Goal: Task Accomplishment & Management: Manage account settings

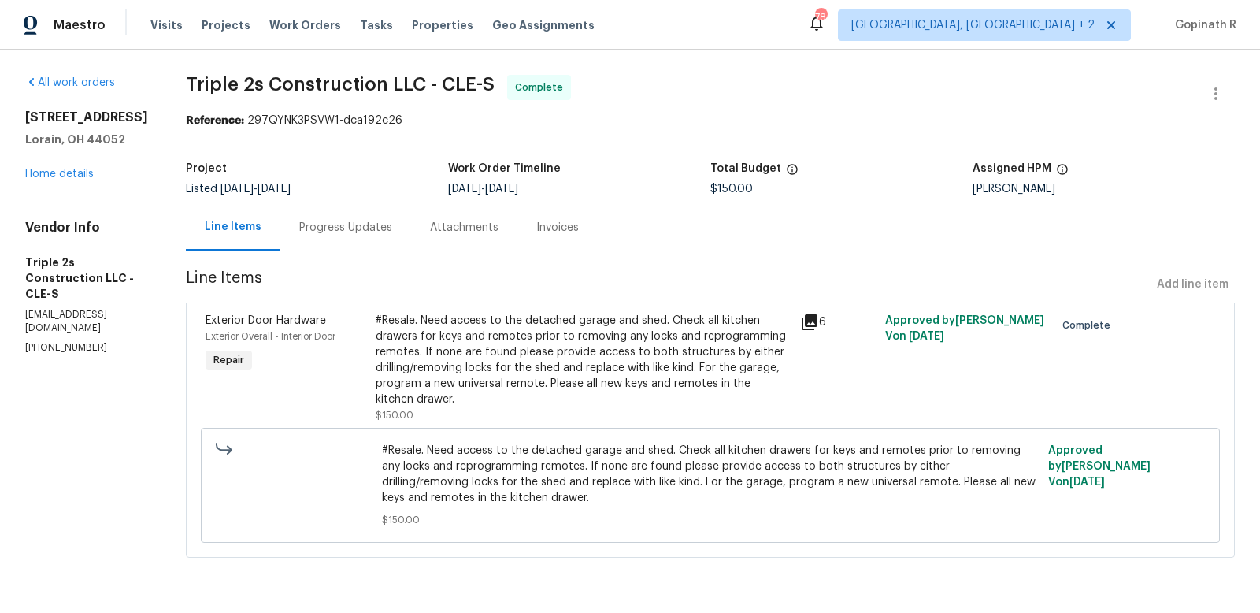
click at [339, 234] on div "Progress Updates" at bounding box center [345, 228] width 93 height 16
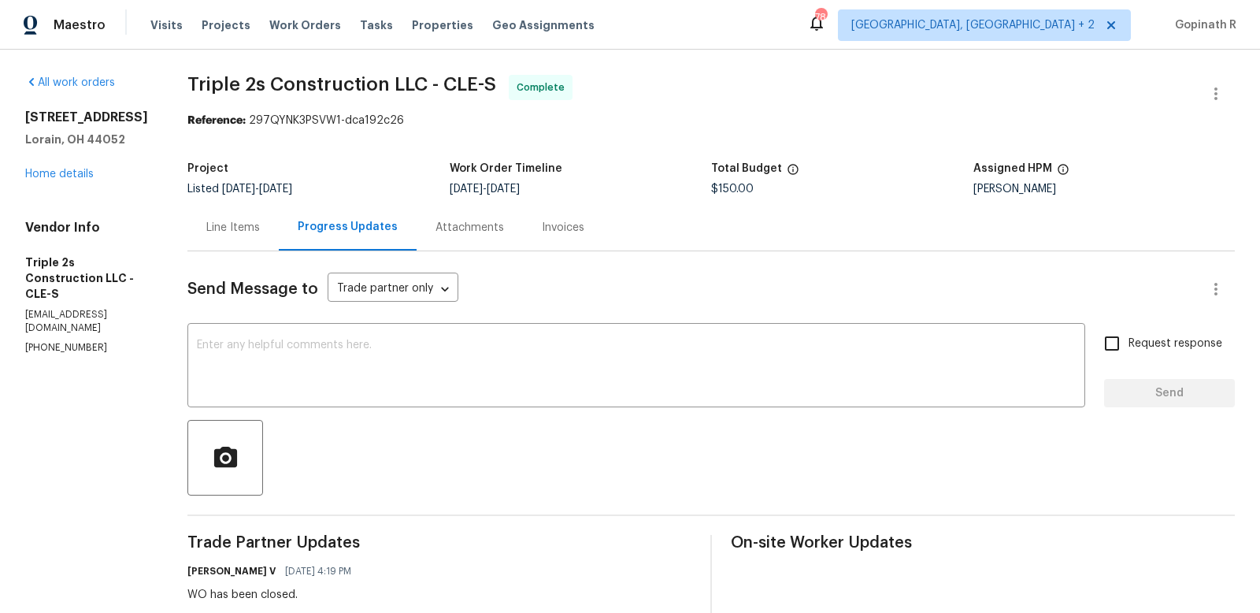
click at [217, 234] on div "Line Items" at bounding box center [233, 228] width 54 height 16
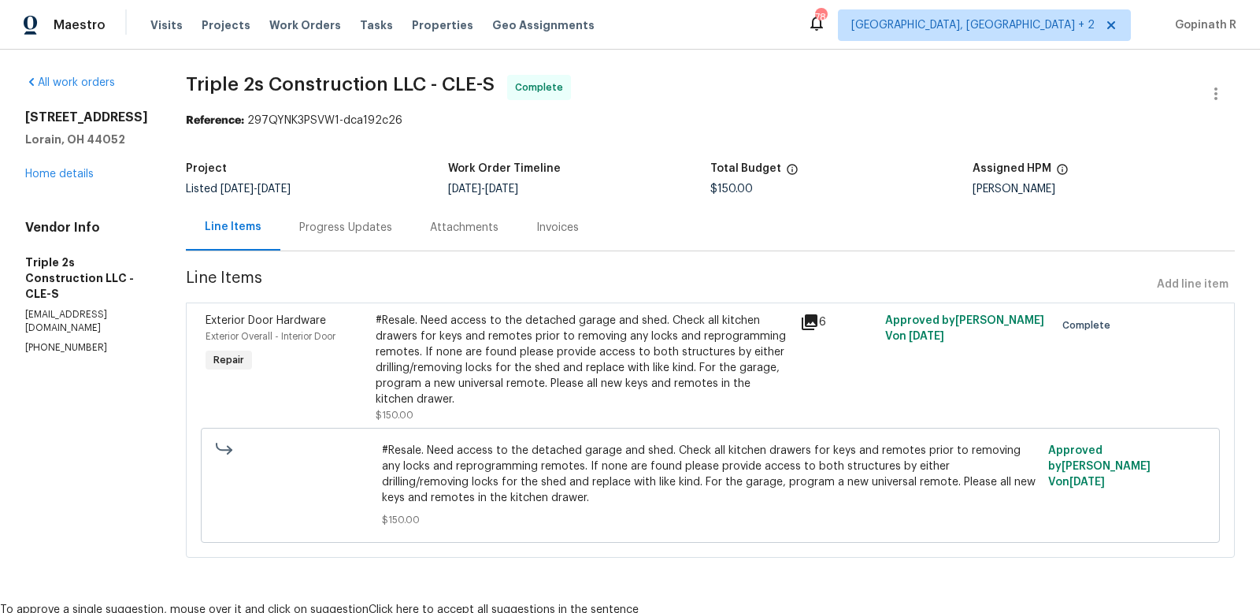
click at [512, 349] on div "#Resale. Need access to the detached garage and shed. Check all kitchen drawers…" at bounding box center [583, 360] width 415 height 94
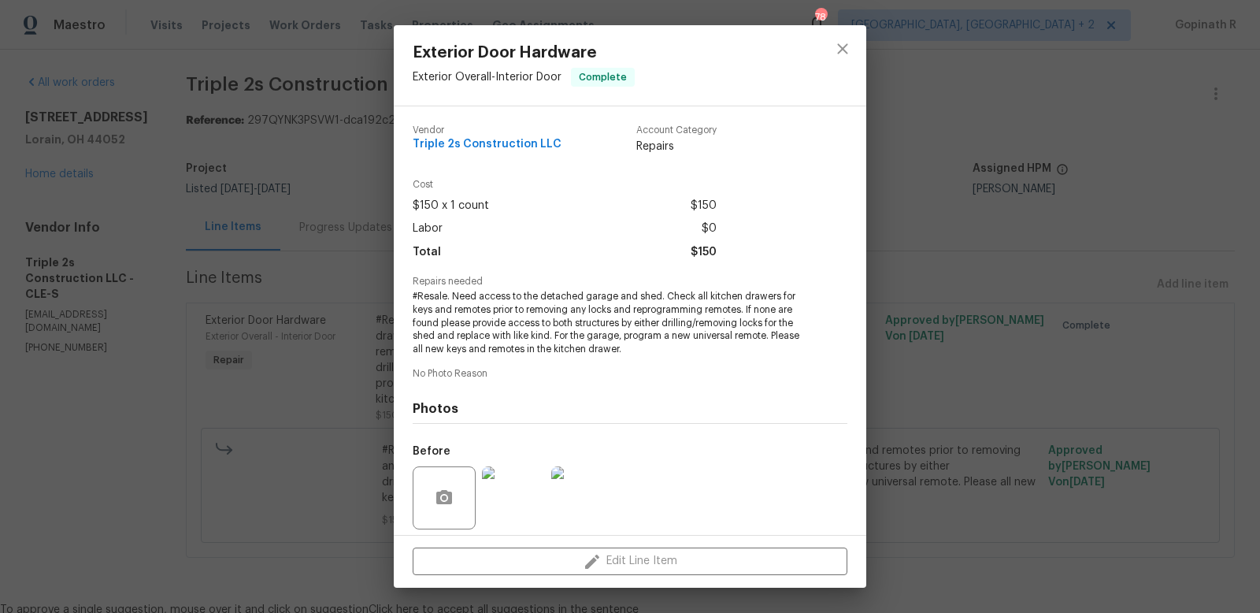
scroll to position [113, 0]
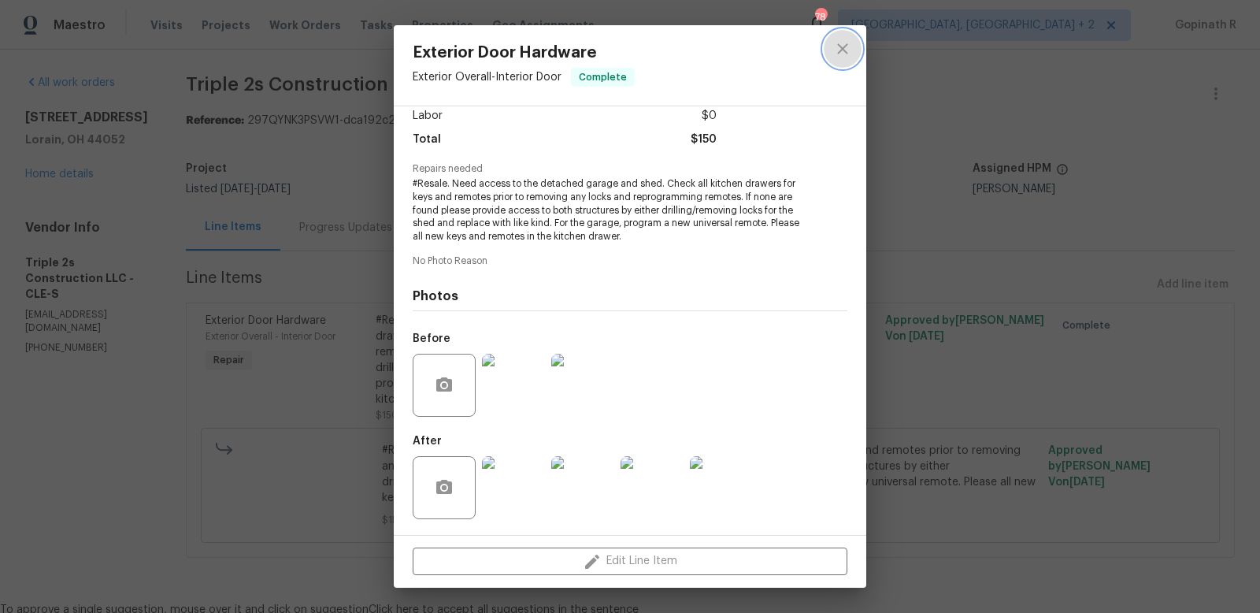
click at [839, 50] on icon "close" at bounding box center [842, 48] width 10 height 10
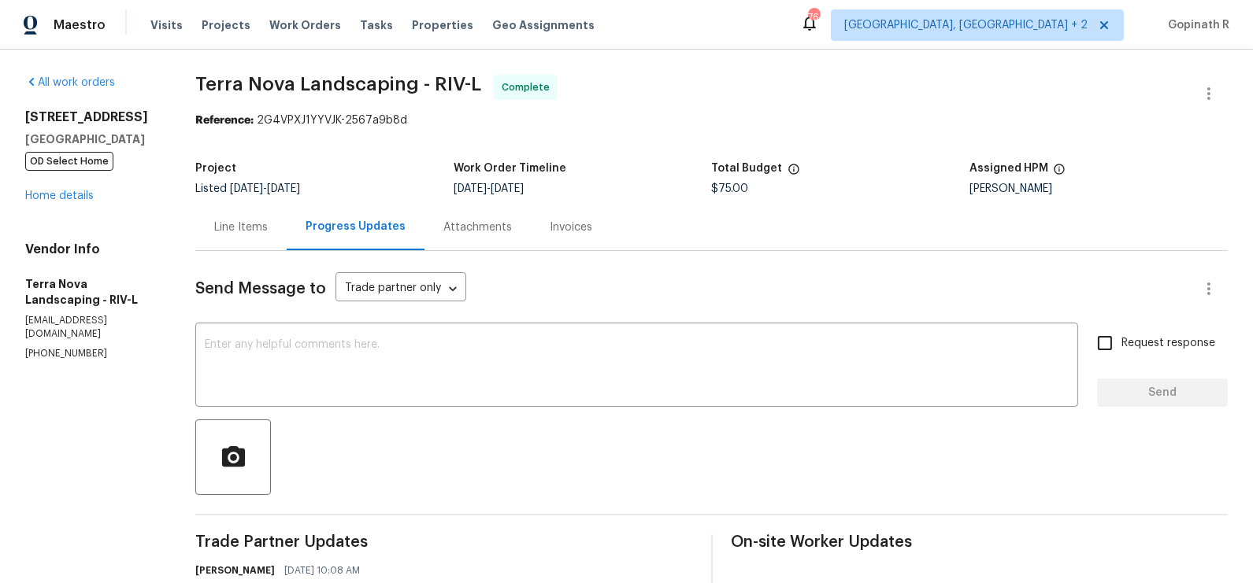
click at [236, 238] on div "Line Items" at bounding box center [240, 227] width 91 height 46
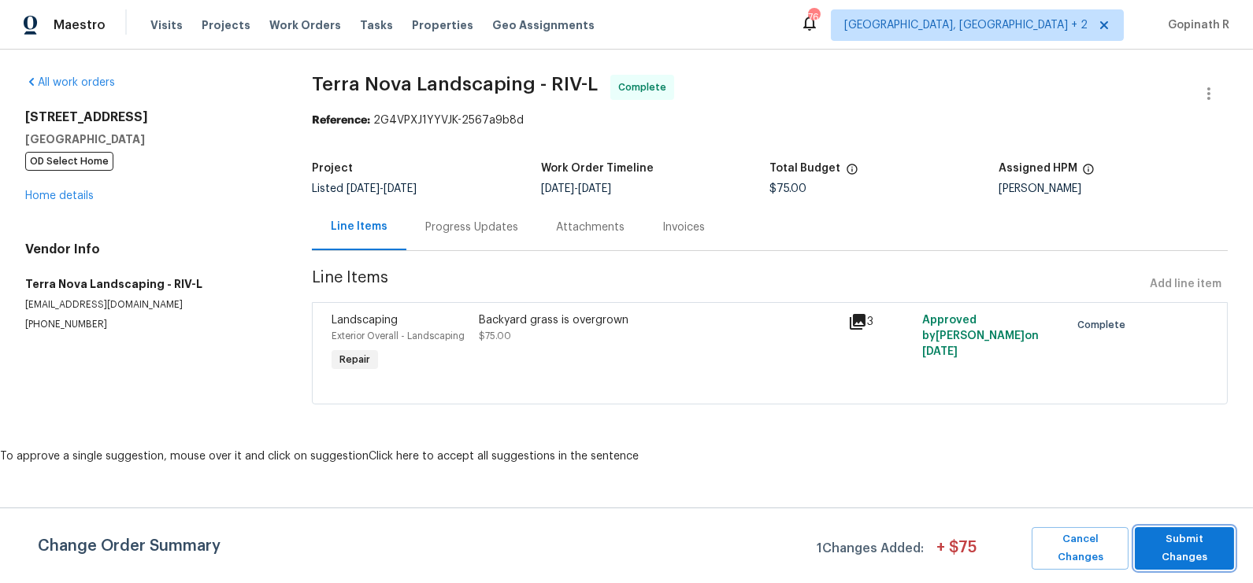
click at [1197, 547] on span "Submit Changes" at bounding box center [1183, 549] width 83 height 36
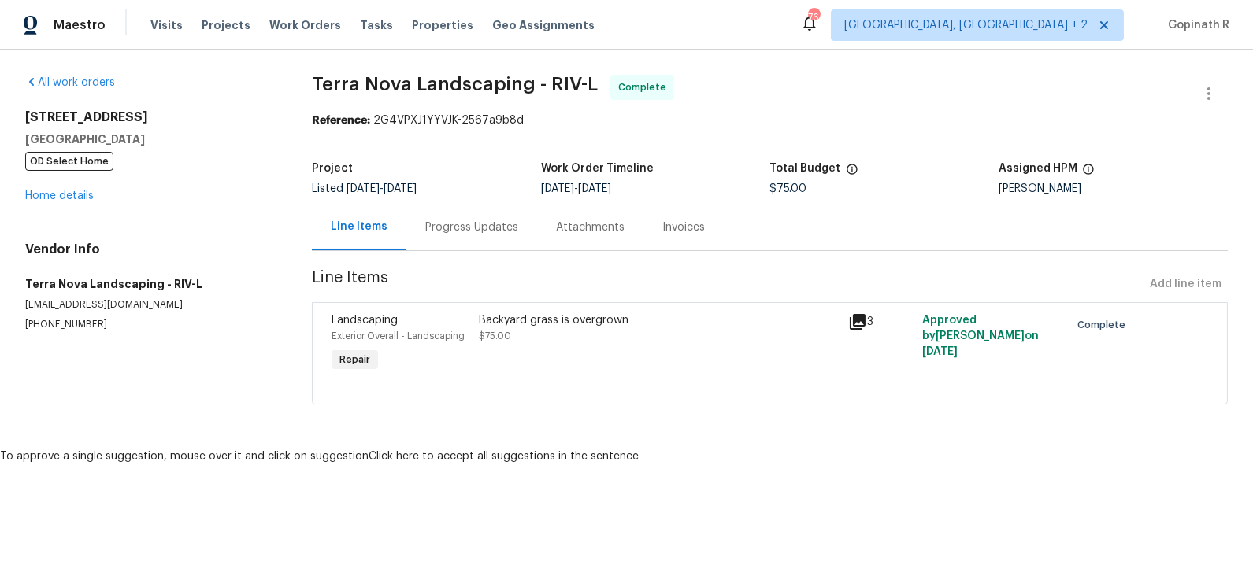
click at [861, 320] on icon at bounding box center [857, 322] width 19 height 19
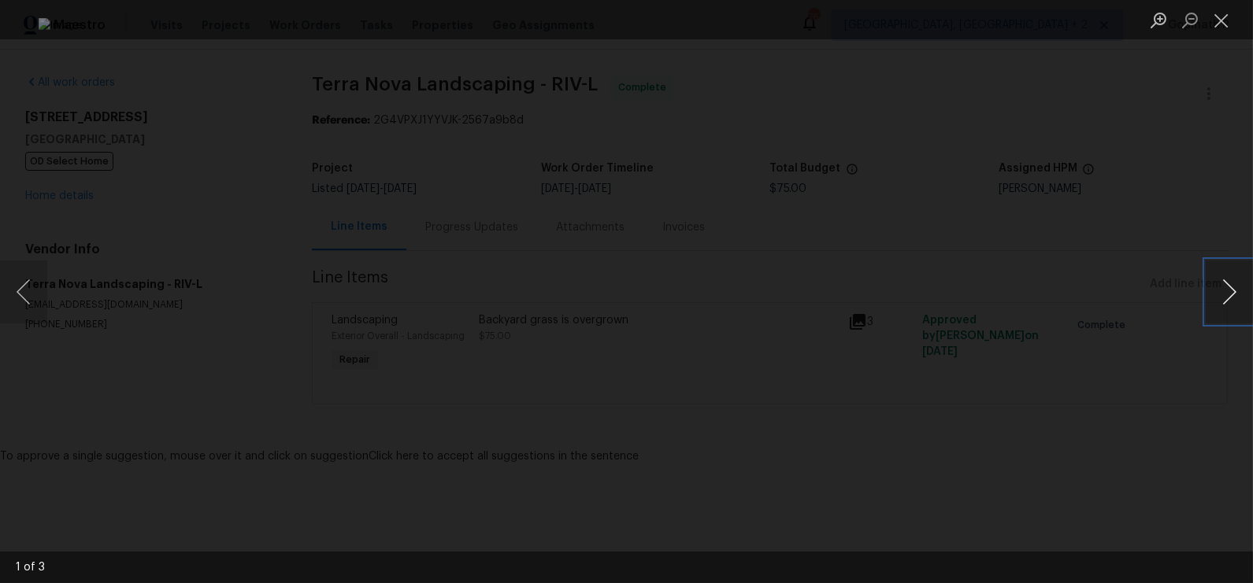
click at [1217, 299] on button "Next image" at bounding box center [1228, 292] width 47 height 63
click at [882, 254] on img "Lightbox" at bounding box center [627, 292] width 1176 height 548
click at [25, 280] on button "Previous image" at bounding box center [23, 292] width 47 height 63
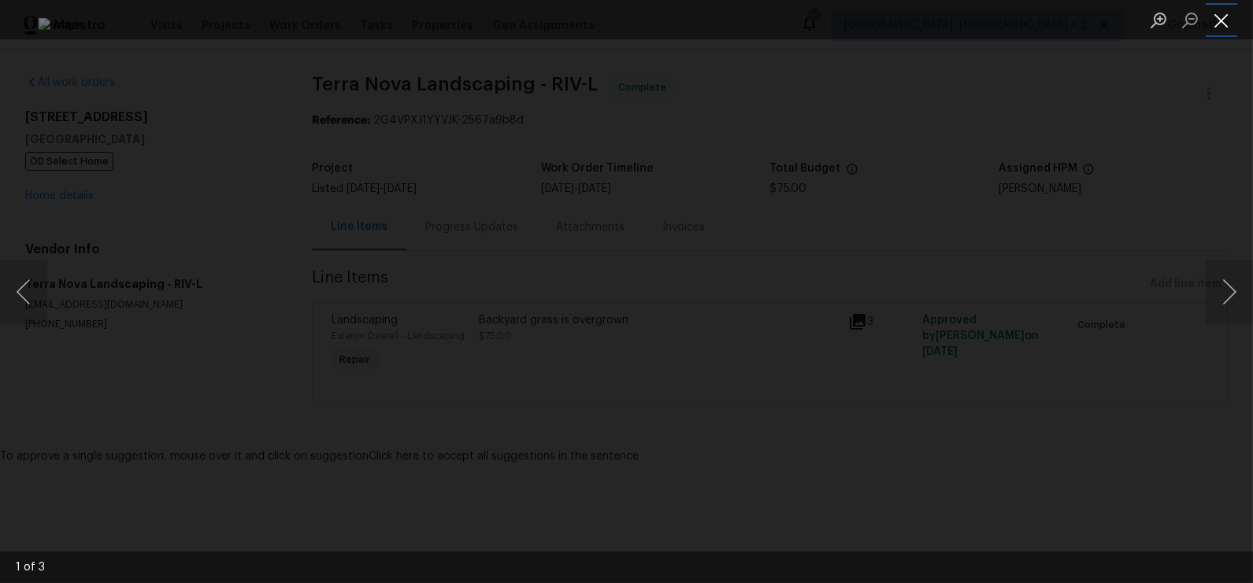
click at [1214, 9] on button "Close lightbox" at bounding box center [1220, 20] width 31 height 28
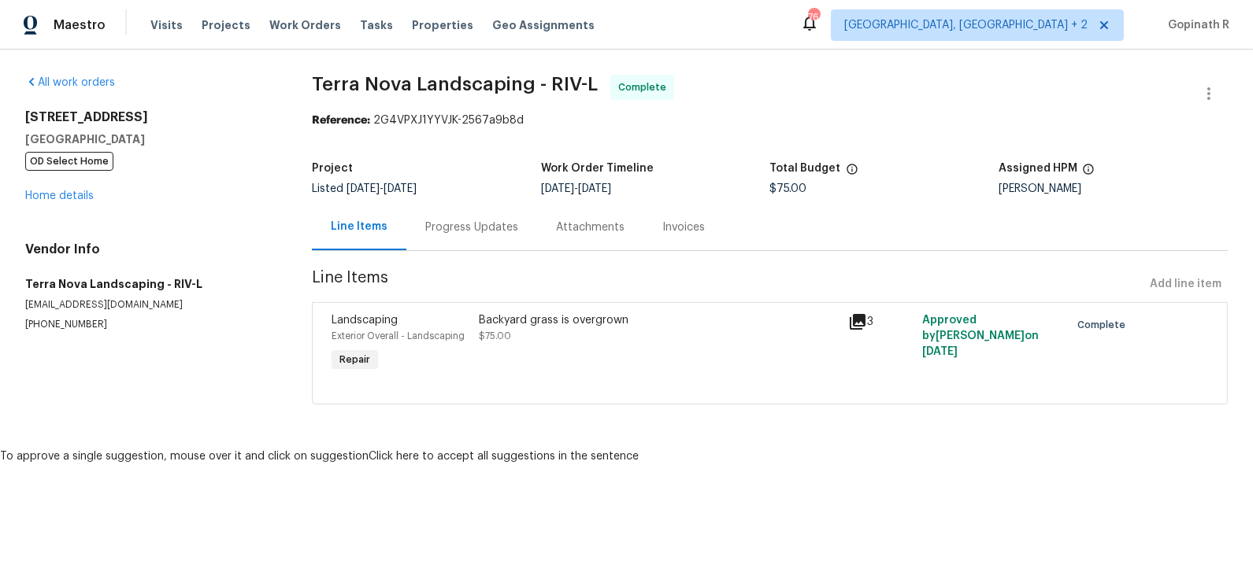
click at [394, 122] on div "Reference: 2G4VPXJ1YYVJK-2567a9b8d" at bounding box center [770, 121] width 916 height 16
copy div "2G4VPXJ1YYVJK"
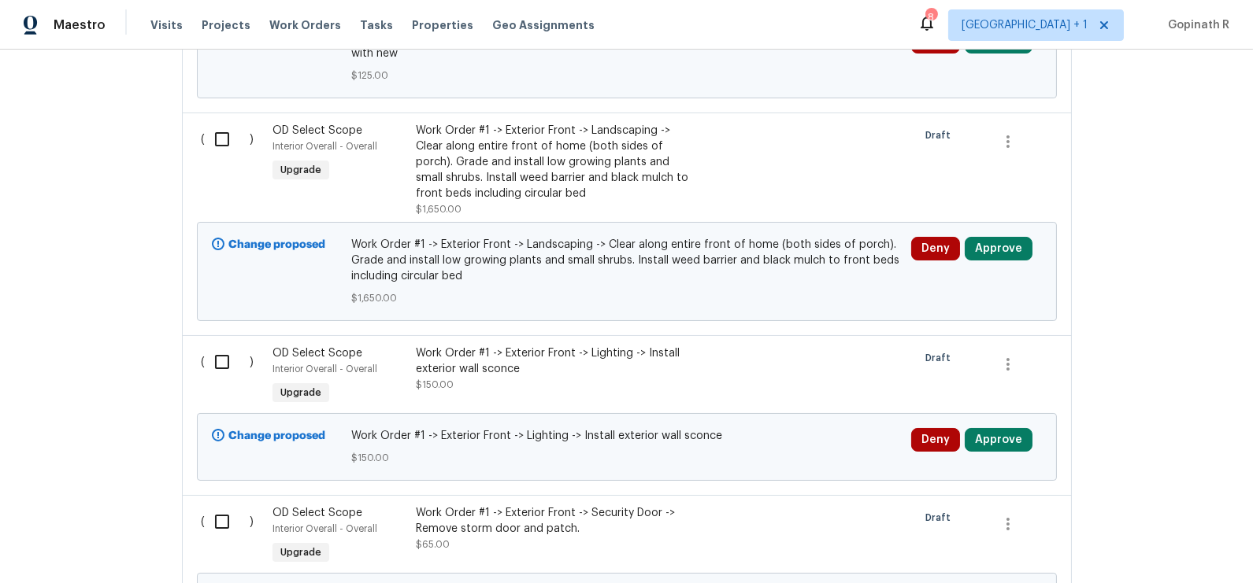
scroll to position [2573, 0]
